Goal: Find specific page/section: Find specific page/section

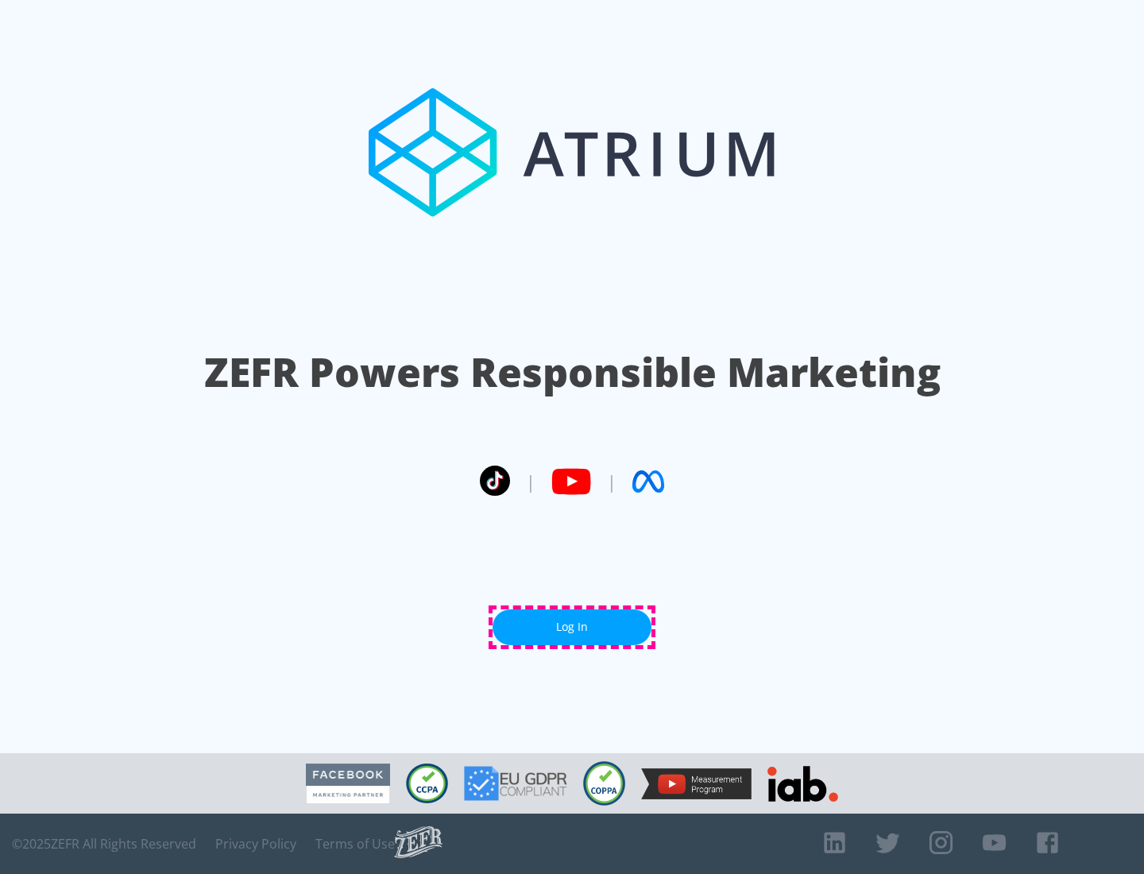
click at [572, 627] on link "Log In" at bounding box center [572, 628] width 159 height 36
